Goal: Find contact information: Find contact information

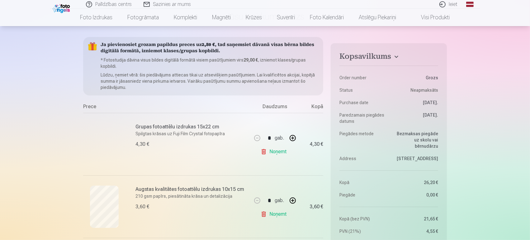
scroll to position [104, 0]
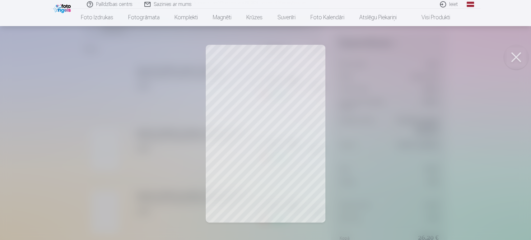
click at [515, 56] on button at bounding box center [516, 57] width 25 height 25
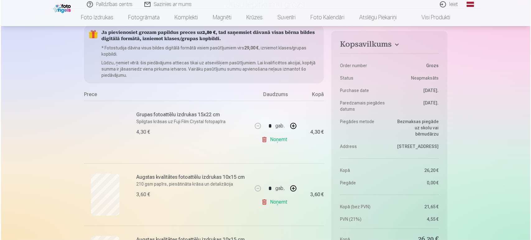
scroll to position [0, 0]
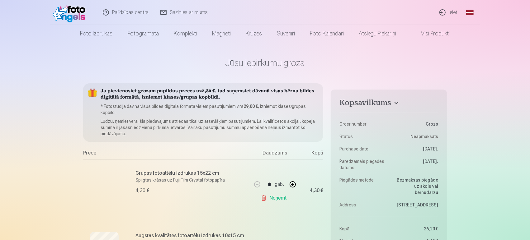
click at [453, 12] on link "Ieiet" at bounding box center [448, 12] width 30 height 25
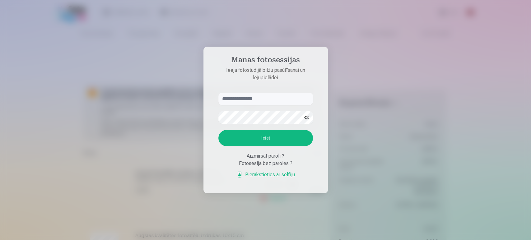
type input "**********"
click at [268, 137] on button "Ieiet" at bounding box center [265, 138] width 95 height 16
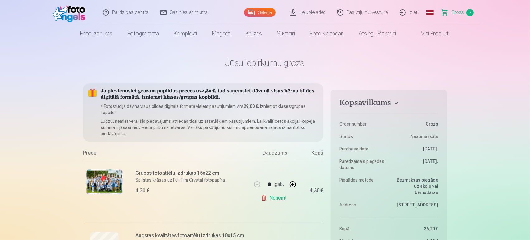
click at [264, 10] on link "Galerija" at bounding box center [259, 12] width 31 height 9
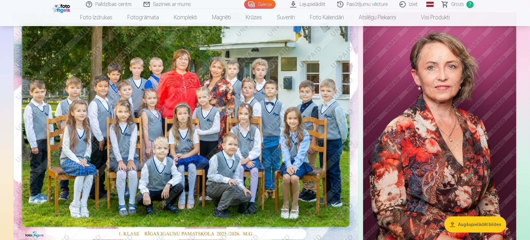
scroll to position [35, 0]
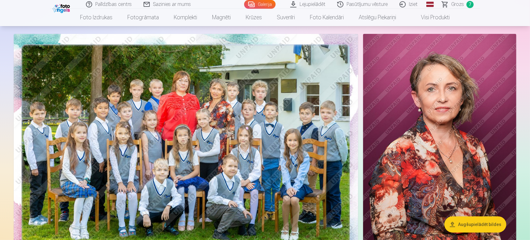
click at [215, 86] on img at bounding box center [186, 149] width 344 height 230
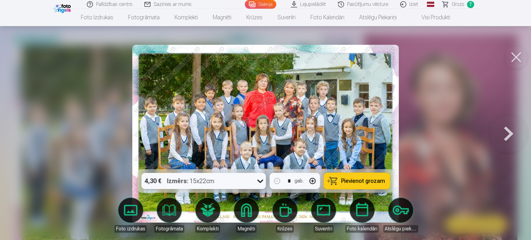
click at [262, 86] on img at bounding box center [265, 134] width 267 height 178
click at [262, 84] on img at bounding box center [265, 134] width 267 height 178
click at [516, 57] on button at bounding box center [516, 57] width 25 height 25
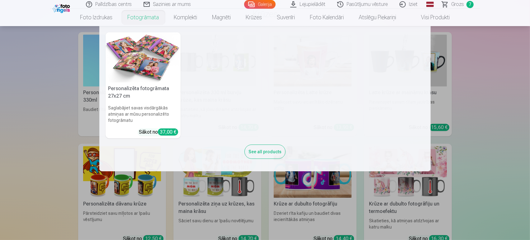
scroll to position [1936, 0]
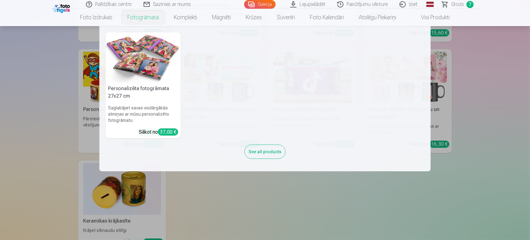
click at [504, 137] on nav "Personalizēta fotogrāmata 27x27 cm Saglabājiet savas visdārgākās atmiņas ar mūs…" at bounding box center [265, 98] width 530 height 145
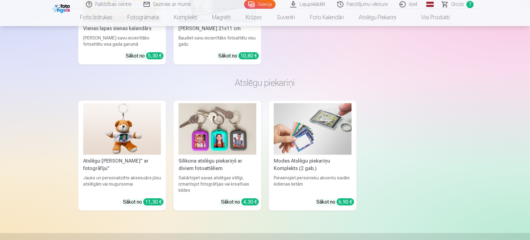
scroll to position [2784, 0]
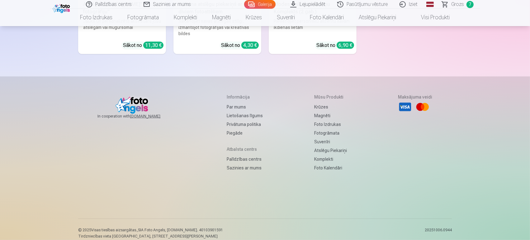
click at [242, 164] on link "Sazinies ar mums" at bounding box center [245, 168] width 36 height 9
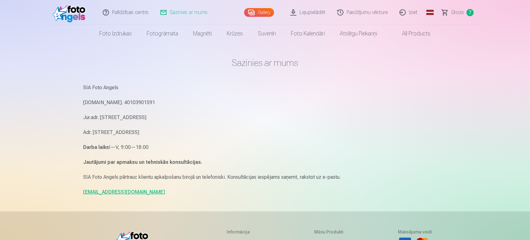
click at [132, 10] on link "Palīdzības centrs" at bounding box center [126, 12] width 58 height 25
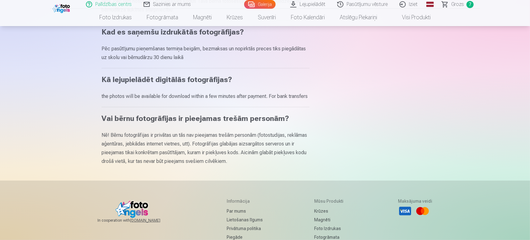
scroll to position [346, 0]
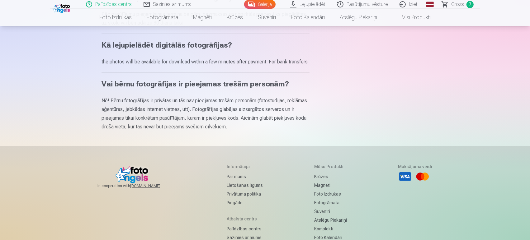
click at [234, 181] on link "Par mums" at bounding box center [245, 176] width 36 height 9
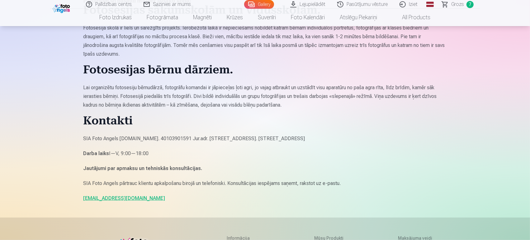
scroll to position [484, 0]
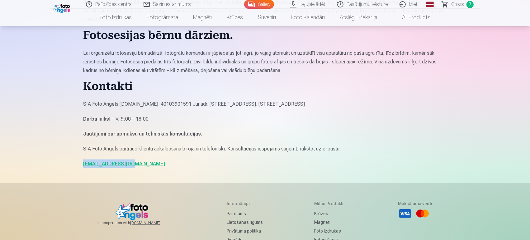
drag, startPoint x: 82, startPoint y: 165, endPoint x: 126, endPoint y: 163, distance: 44.2
copy link "[EMAIL_ADDRESS][DOMAIN_NAME]"
